Goal: Transaction & Acquisition: Obtain resource

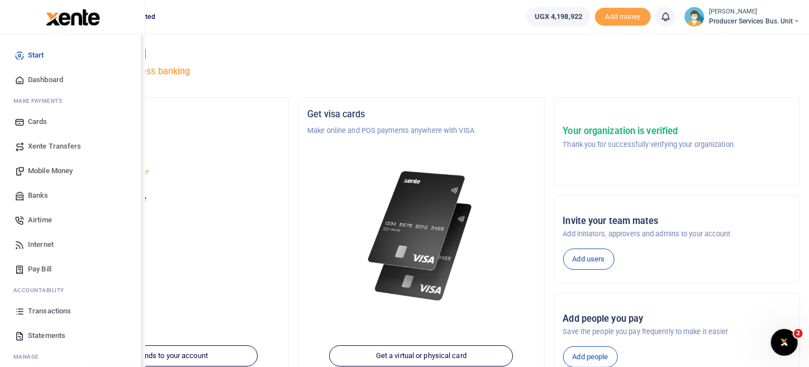
click at [41, 311] on span "Transactions" at bounding box center [49, 311] width 43 height 11
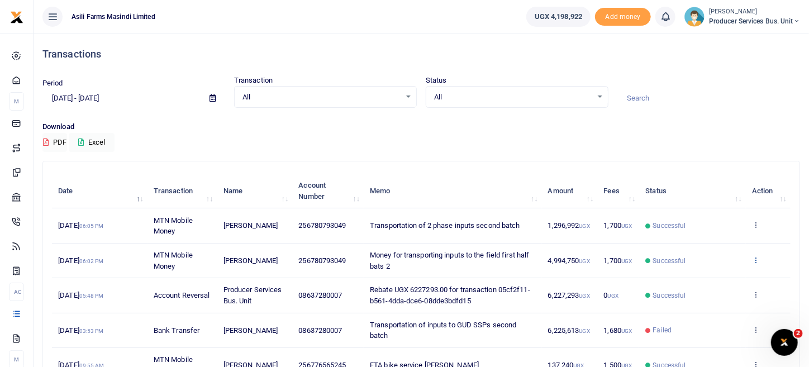
click at [757, 261] on icon at bounding box center [755, 260] width 7 height 8
click at [700, 128] on p "Download" at bounding box center [420, 127] width 757 height 12
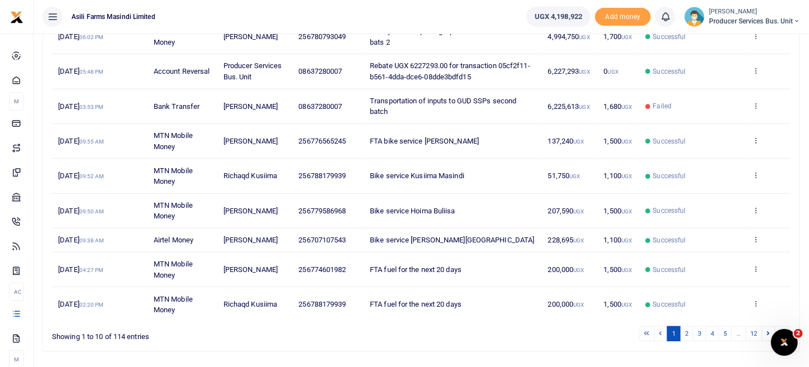
scroll to position [253, 0]
